Goal: Task Accomplishment & Management: Manage account settings

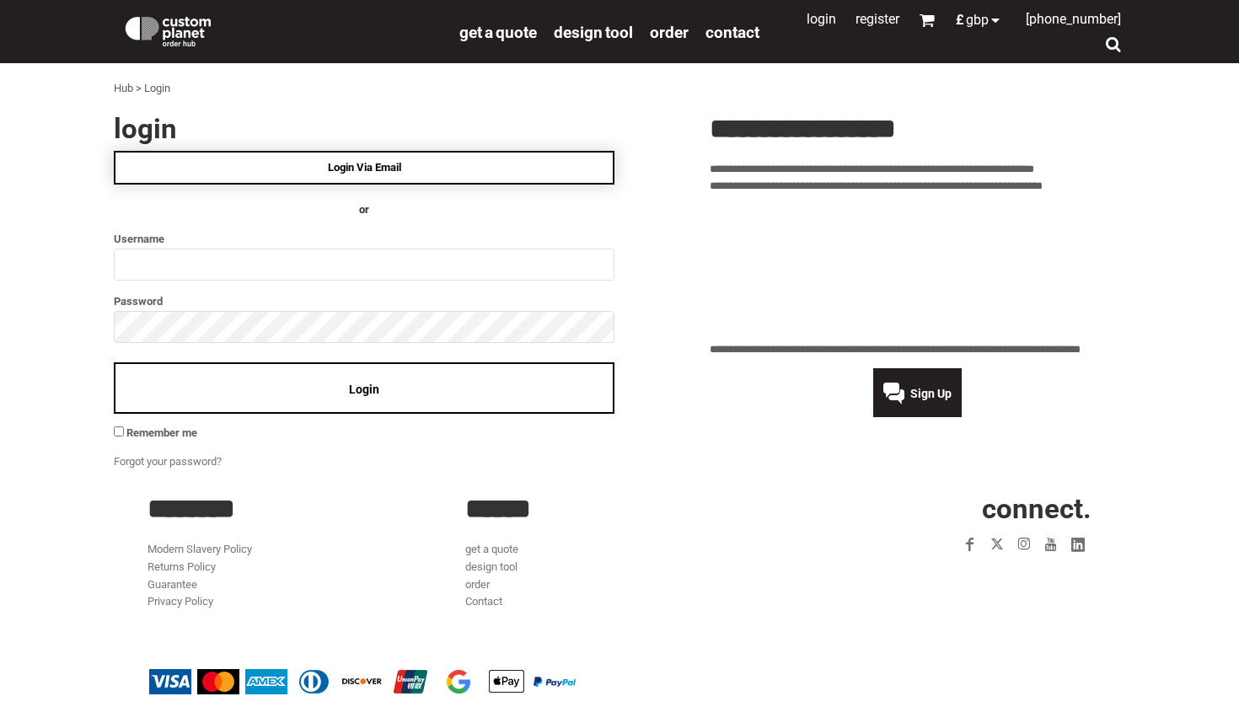
click at [387, 167] on span "Login Via Email" at bounding box center [364, 167] width 73 height 13
click at [187, 283] on ul "Login Via Email OR Username Password ** Login Remember me" at bounding box center [364, 297] width 500 height 292
click at [592, 257] on input "text" at bounding box center [364, 265] width 500 height 32
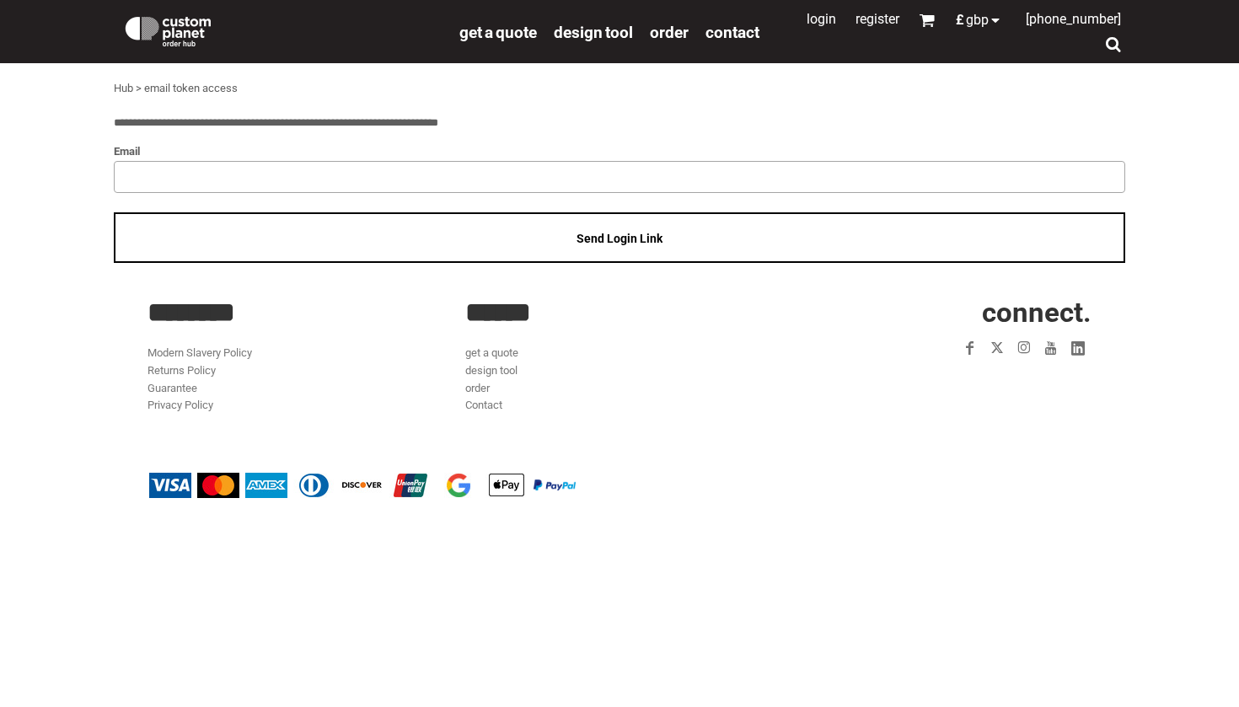
click at [394, 167] on input "email" at bounding box center [619, 177] width 1011 height 32
